Goal: Transaction & Acquisition: Purchase product/service

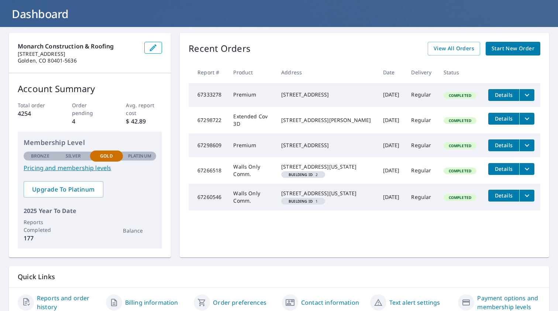
scroll to position [34, 0]
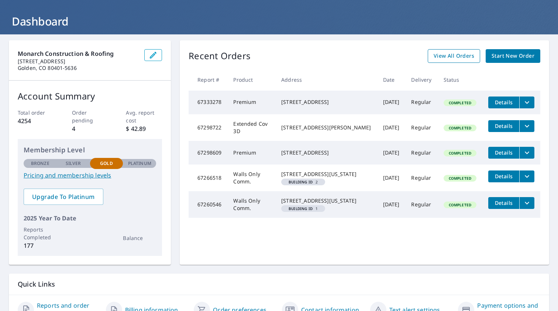
click at [451, 58] on span "View All Orders" at bounding box center [454, 55] width 41 height 9
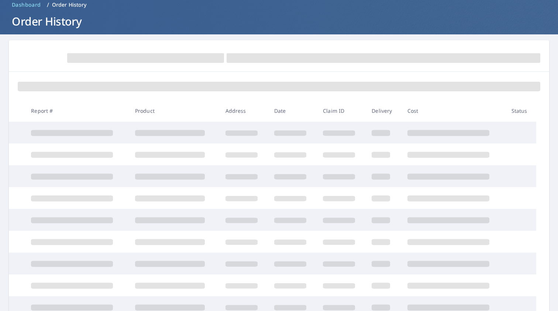
scroll to position [25, 0]
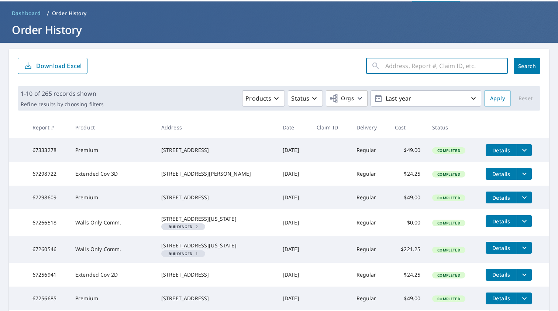
click at [441, 65] on input "text" at bounding box center [447, 65] width 123 height 21
paste input "[STREET_ADDRESS][PERSON_NAME]"
type input "[STREET_ADDRESS][PERSON_NAME]"
click at [527, 66] on button "Search" at bounding box center [527, 66] width 27 height 16
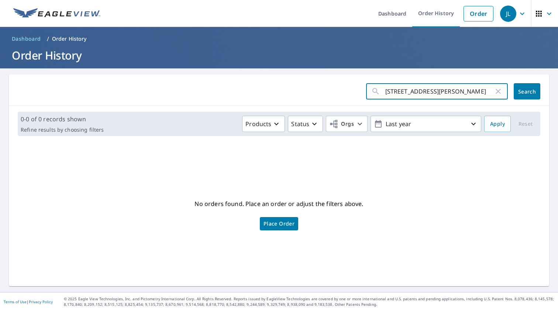
drag, startPoint x: 406, startPoint y: 91, endPoint x: 331, endPoint y: 82, distance: 75.2
click at [331, 82] on div "12918 S [PERSON_NAME] ​ Search" at bounding box center [279, 89] width 541 height 31
type input "S [PERSON_NAME]"
click at [527, 91] on button "Search" at bounding box center [527, 91] width 27 height 16
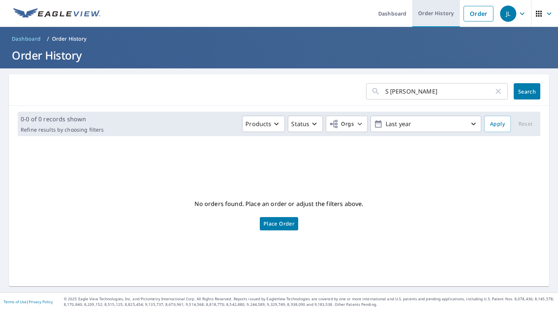
click at [445, 10] on link "Order History" at bounding box center [437, 13] width 48 height 27
click at [437, 14] on link "Order History" at bounding box center [437, 13] width 48 height 27
click at [433, 13] on link "Order History" at bounding box center [437, 13] width 48 height 27
click at [392, 12] on link "Dashboard" at bounding box center [393, 13] width 40 height 27
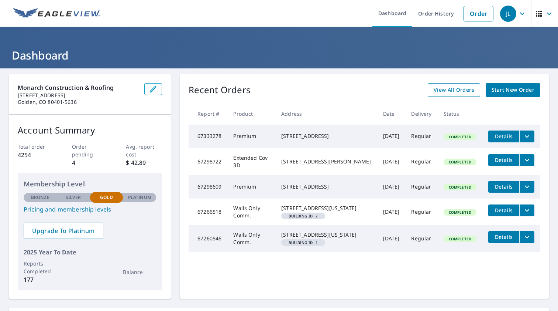
click at [450, 86] on span "View All Orders" at bounding box center [454, 89] width 41 height 9
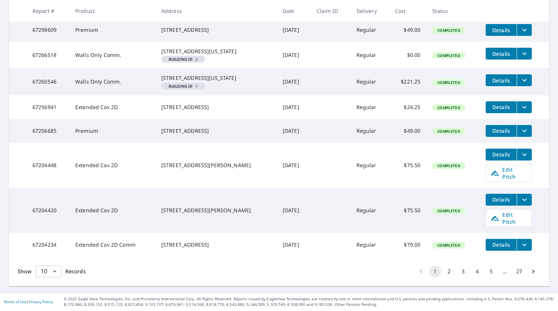
scroll to position [215, 0]
click at [451, 271] on button "2" at bounding box center [450, 271] width 12 height 12
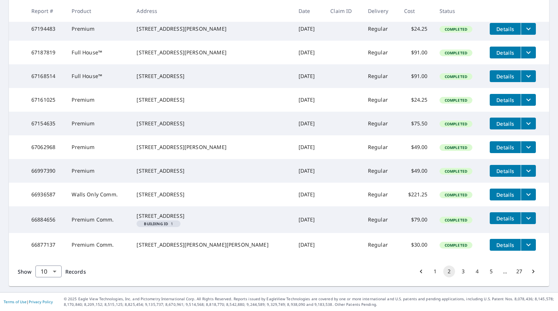
scroll to position [181, 0]
click at [465, 270] on button "3" at bounding box center [464, 271] width 12 height 12
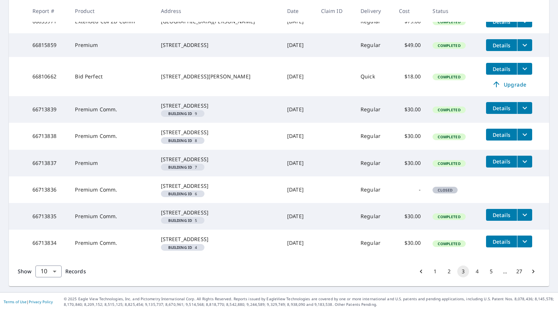
scroll to position [230, 0]
click at [479, 270] on button "4" at bounding box center [478, 271] width 12 height 12
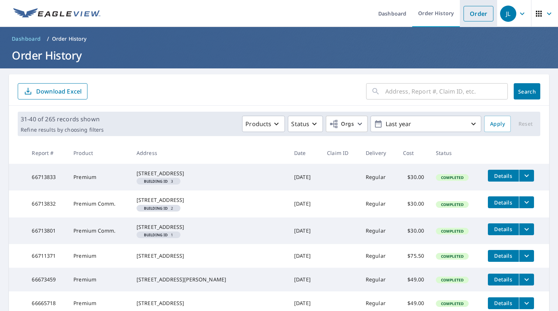
click at [477, 14] on link "Order" at bounding box center [479, 14] width 30 height 16
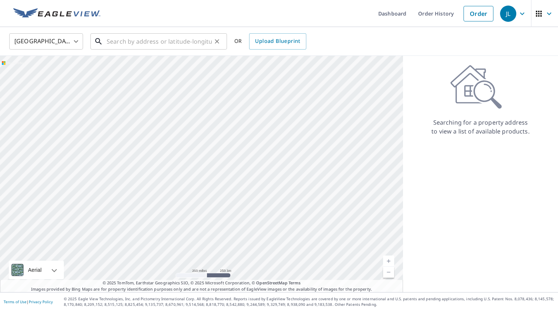
click at [187, 41] on input "text" at bounding box center [159, 41] width 105 height 21
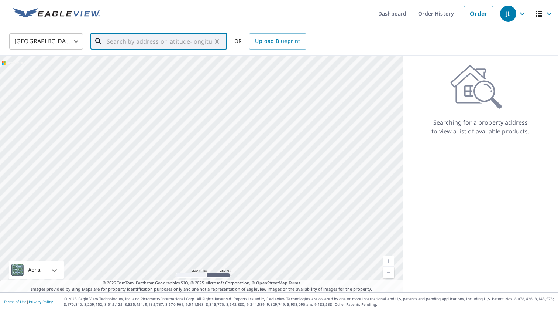
paste input "[STREET_ADDRESS][PERSON_NAME]"
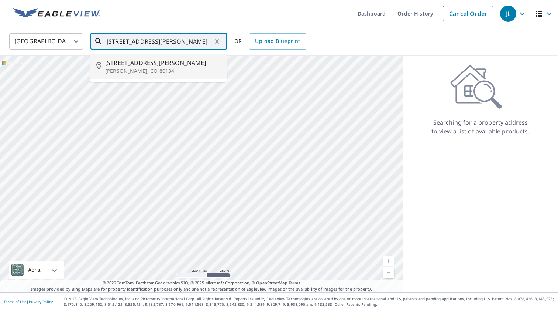
click at [142, 68] on p "[PERSON_NAME], CO 80134" at bounding box center [163, 70] width 116 height 7
type input "[STREET_ADDRESS][PERSON_NAME]"
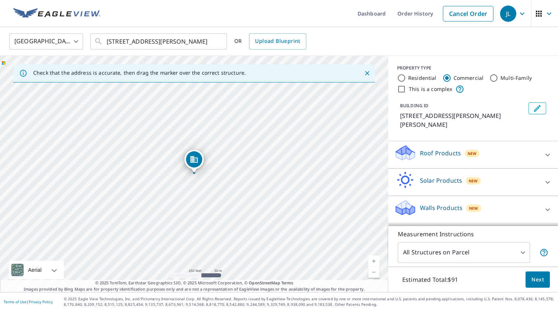
click at [441, 148] on p "Roof Products" at bounding box center [440, 152] width 41 height 9
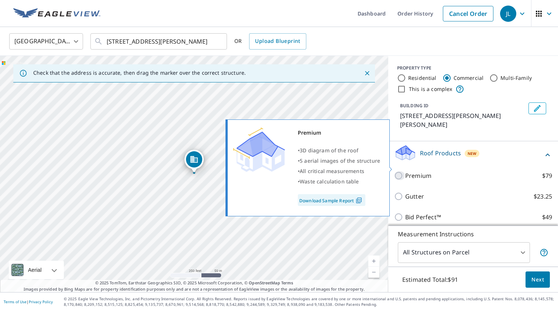
click at [399, 171] on input "Premium $79" at bounding box center [399, 175] width 11 height 9
checkbox input "true"
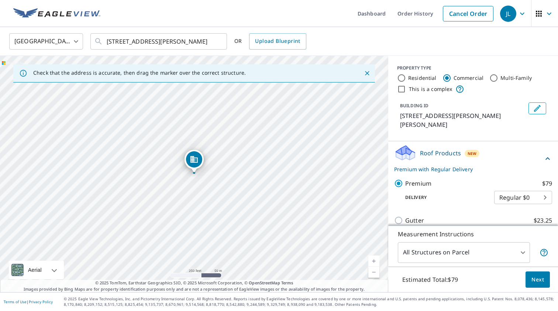
click at [537, 284] on button "Next" at bounding box center [538, 279] width 24 height 17
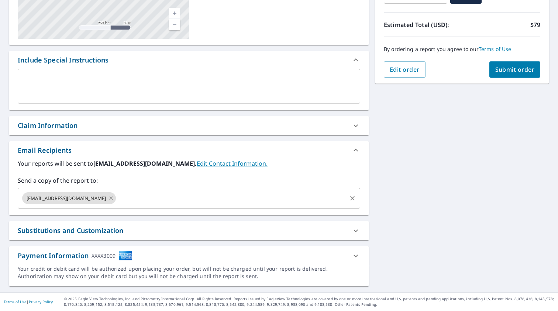
scroll to position [152, 0]
click at [110, 199] on icon at bounding box center [111, 197] width 3 height 3
checkbox input "true"
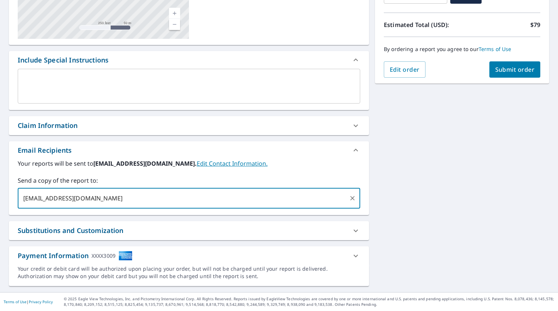
type input "[EMAIL_ADDRESS][DOMAIN_NAME]"
click at [463, 195] on div "[STREET_ADDRESS][PERSON_NAME] A standard road map Aerial A detailed look from a…" at bounding box center [279, 104] width 558 height 376
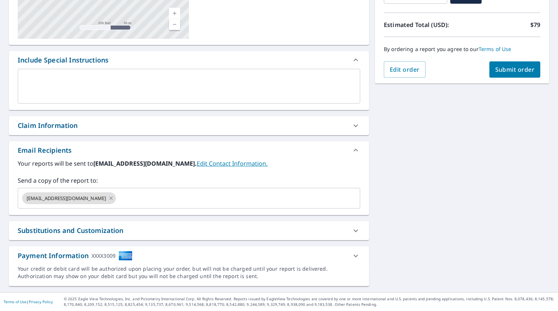
scroll to position [0, 0]
click at [516, 71] on span "Submit order" at bounding box center [516, 69] width 40 height 8
checkbox input "true"
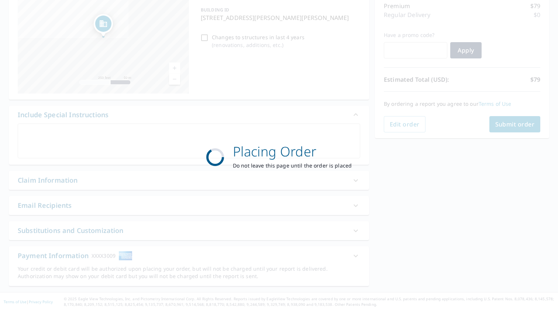
scroll to position [98, 0]
